Goal: Task Accomplishment & Management: Manage account settings

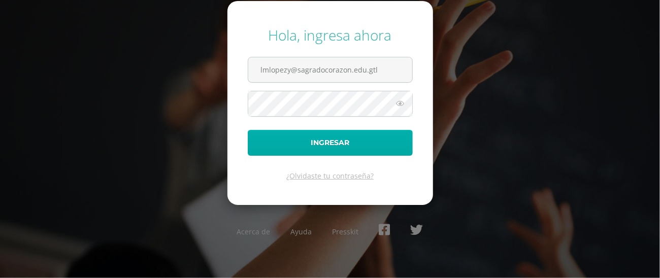
type input "lmlopezy@sagradocorazon.edu.gtl"
click at [327, 153] on button "Ingresar" at bounding box center [330, 143] width 165 height 26
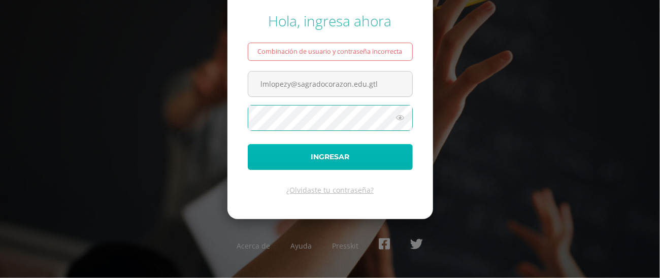
click at [359, 170] on button "Ingresar" at bounding box center [330, 157] width 165 height 26
